Goal: Check status: Check status

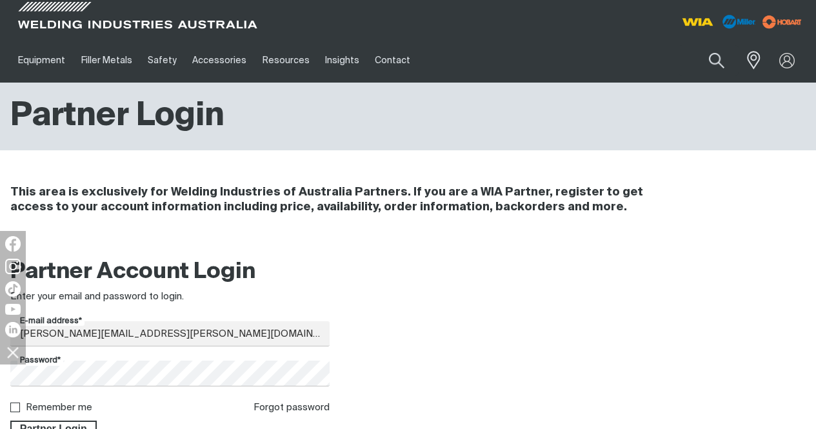
scroll to position [64, 0]
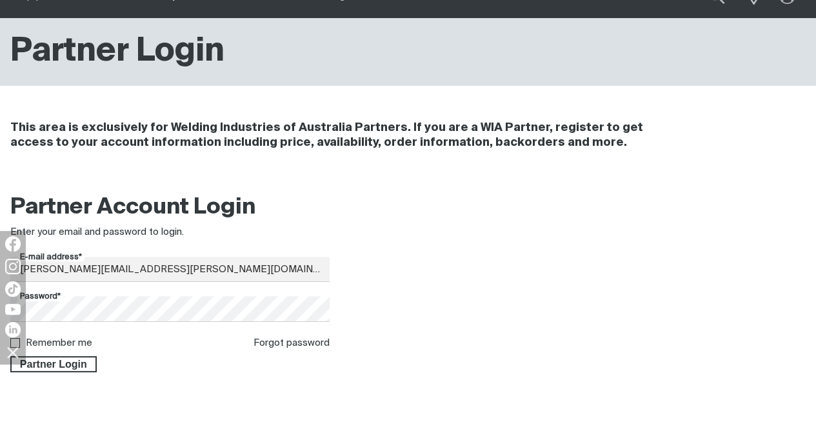
click at [70, 366] on span "Partner Login" at bounding box center [54, 364] width 84 height 17
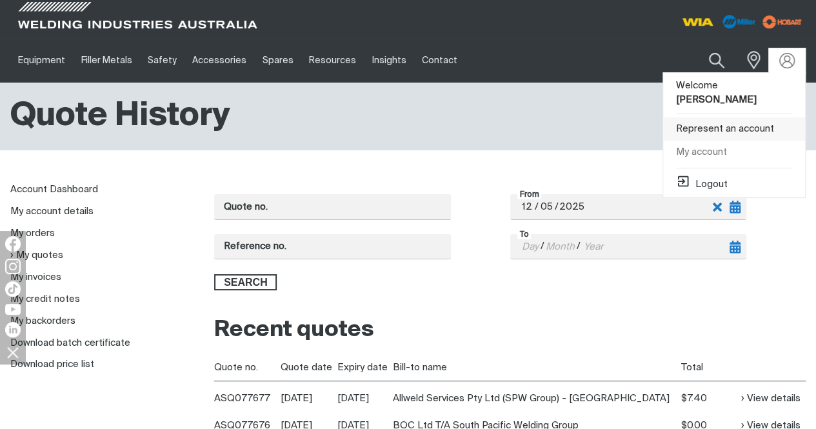
click at [738, 118] on link "Represent an account" at bounding box center [734, 129] width 142 height 24
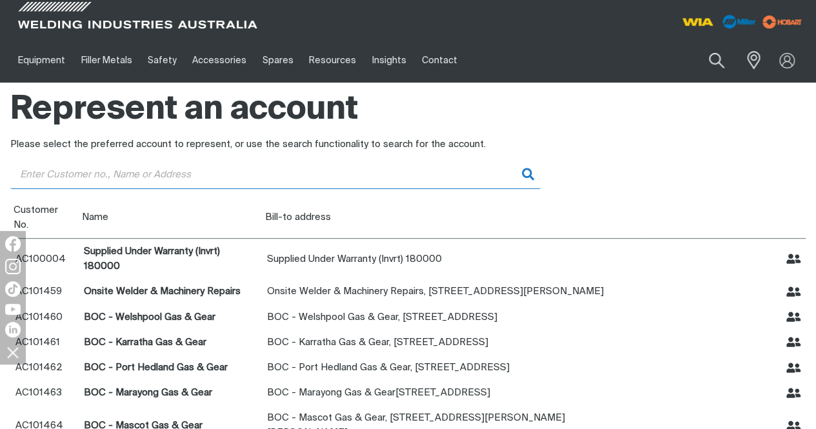
click at [296, 173] on input "Customer" at bounding box center [275, 174] width 530 height 29
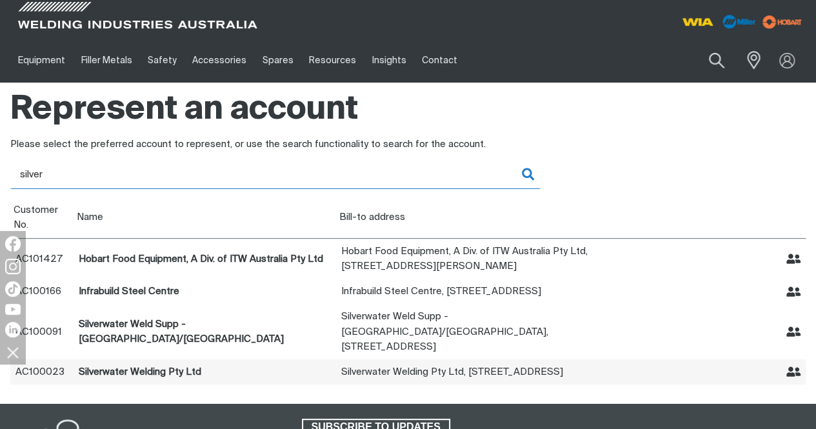
type input "silver"
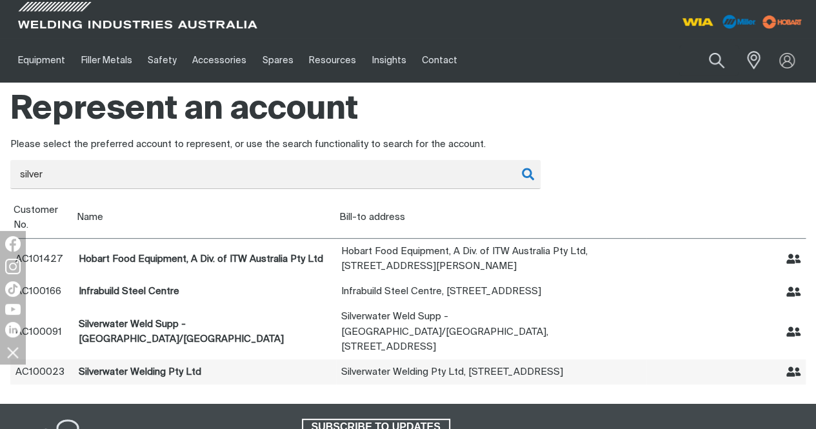
click at [801, 359] on td "Silverwater Welding Pty Ltd" at bounding box center [725, 371] width 159 height 25
click at [796, 367] on icon "Represent Silverwater Welding Pty Ltd" at bounding box center [793, 372] width 15 height 10
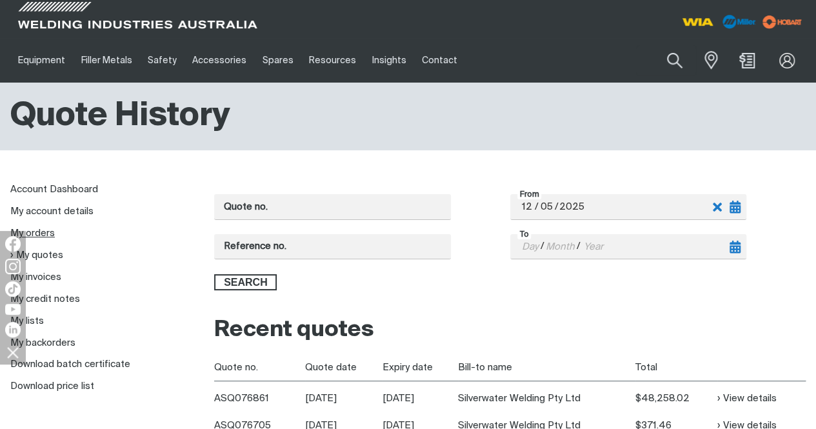
click at [41, 234] on link "My orders" at bounding box center [32, 233] width 44 height 10
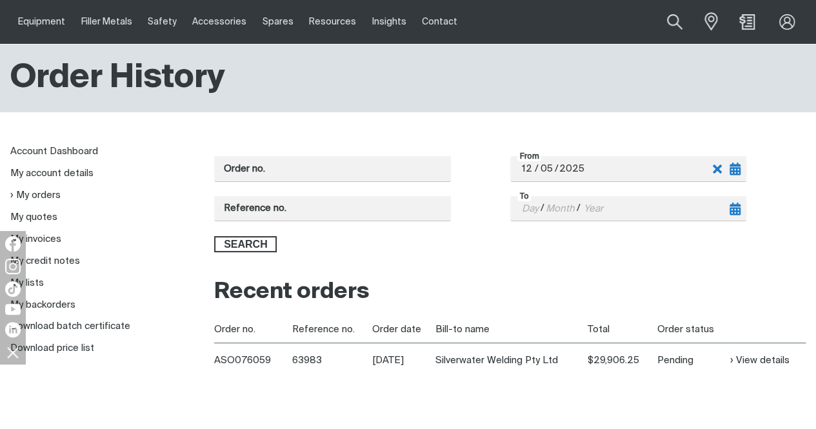
scroll to position [64, 0]
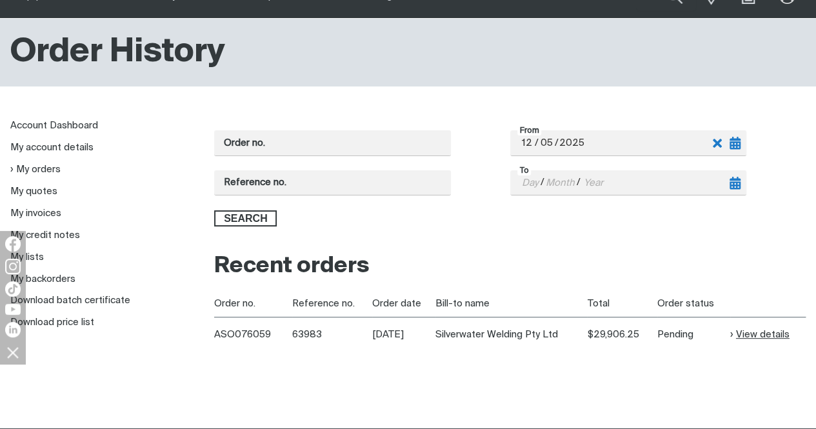
click at [766, 337] on link "View details" at bounding box center [759, 334] width 59 height 15
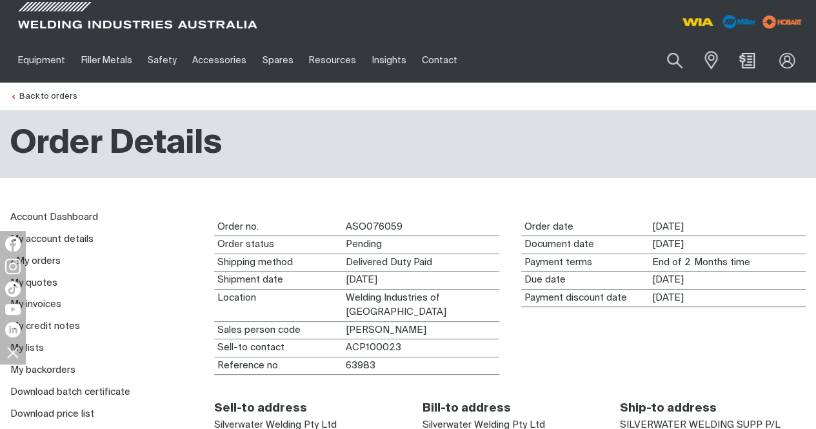
click at [488, 204] on div "Back to orders Order Details Account Dashboard My account details My orders My …" at bounding box center [408, 403] width 816 height 640
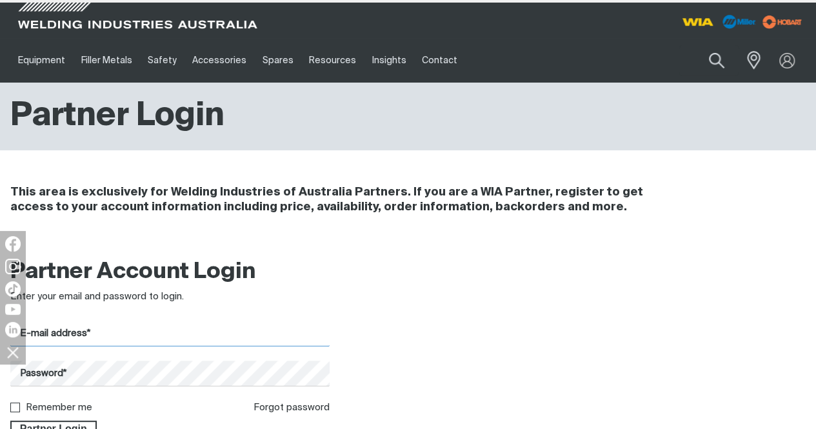
type input "[PERSON_NAME][EMAIL_ADDRESS][PERSON_NAME][DOMAIN_NAME]"
